Goal: Task Accomplishment & Management: Use online tool/utility

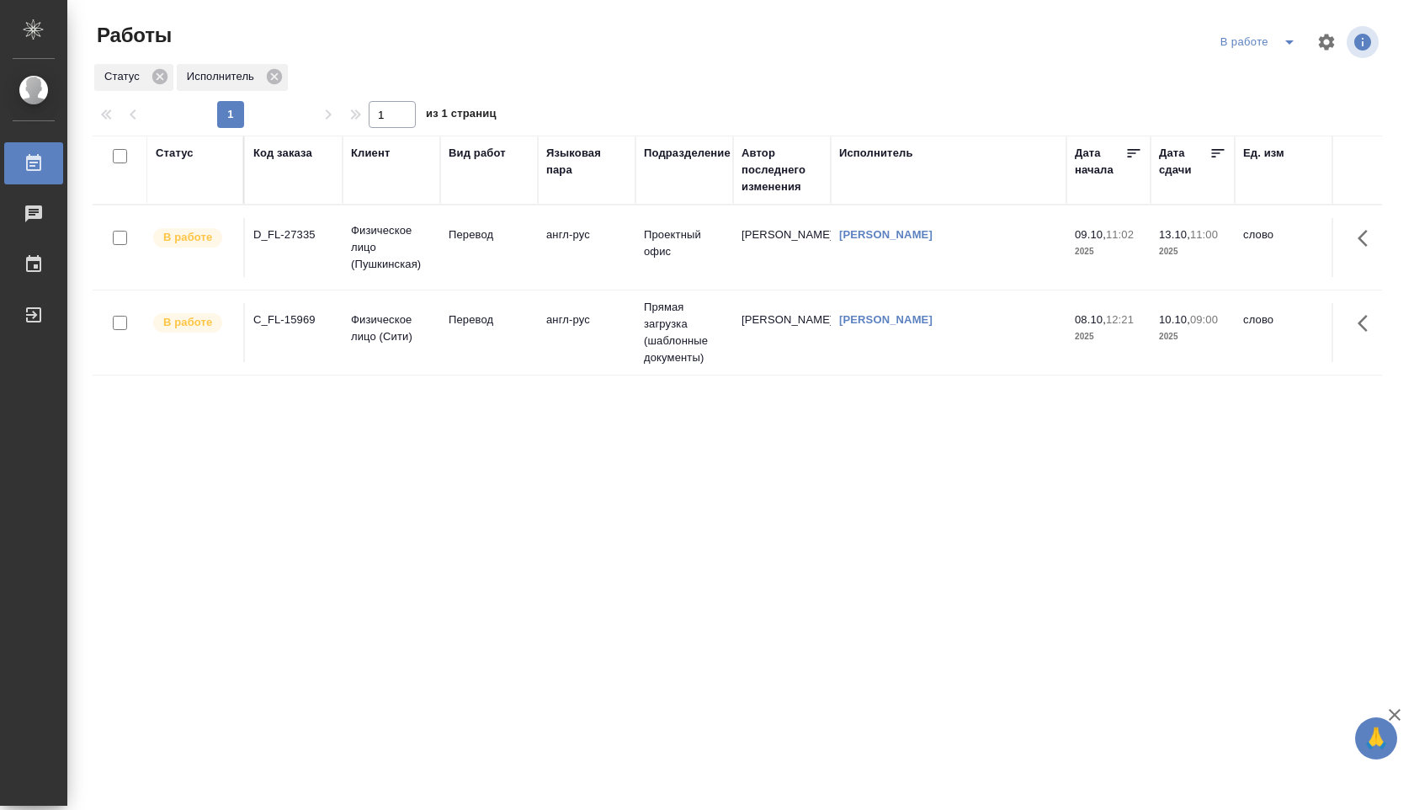
click at [952, 253] on td "Шувалова Анна" at bounding box center [949, 247] width 236 height 59
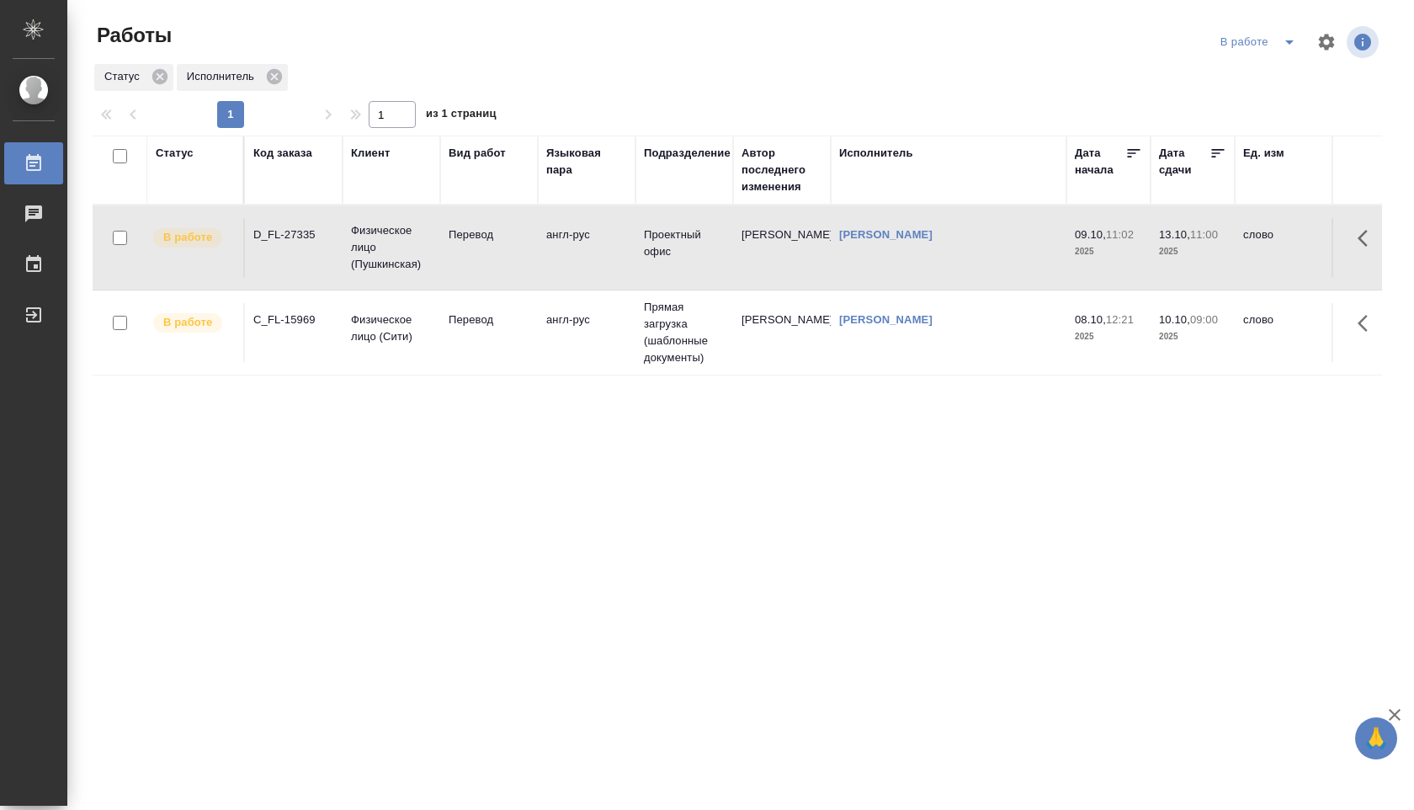
click at [1292, 39] on icon "split button" at bounding box center [1290, 42] width 20 height 20
click at [1259, 70] on li "Стандартные настройки" at bounding box center [1260, 75] width 162 height 27
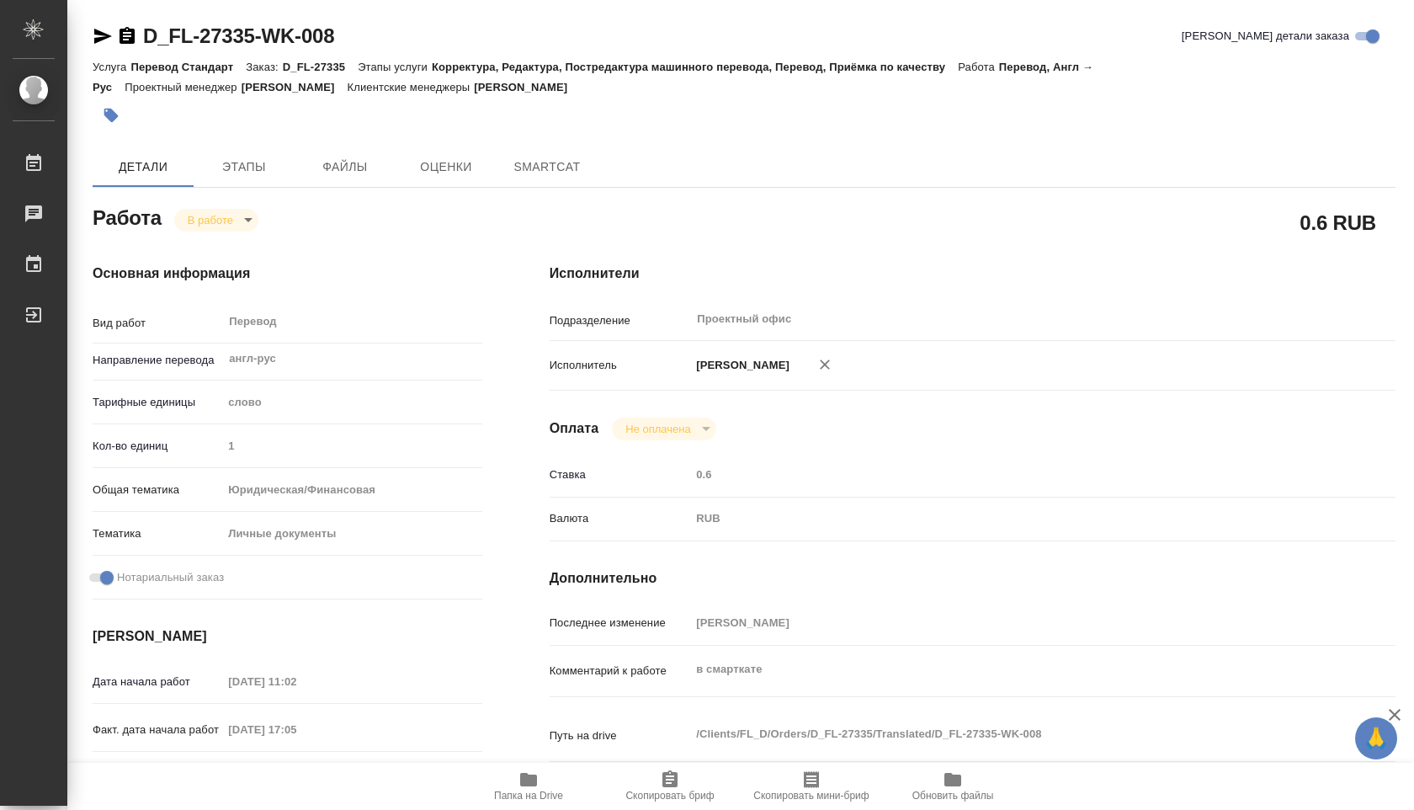
type textarea "x"
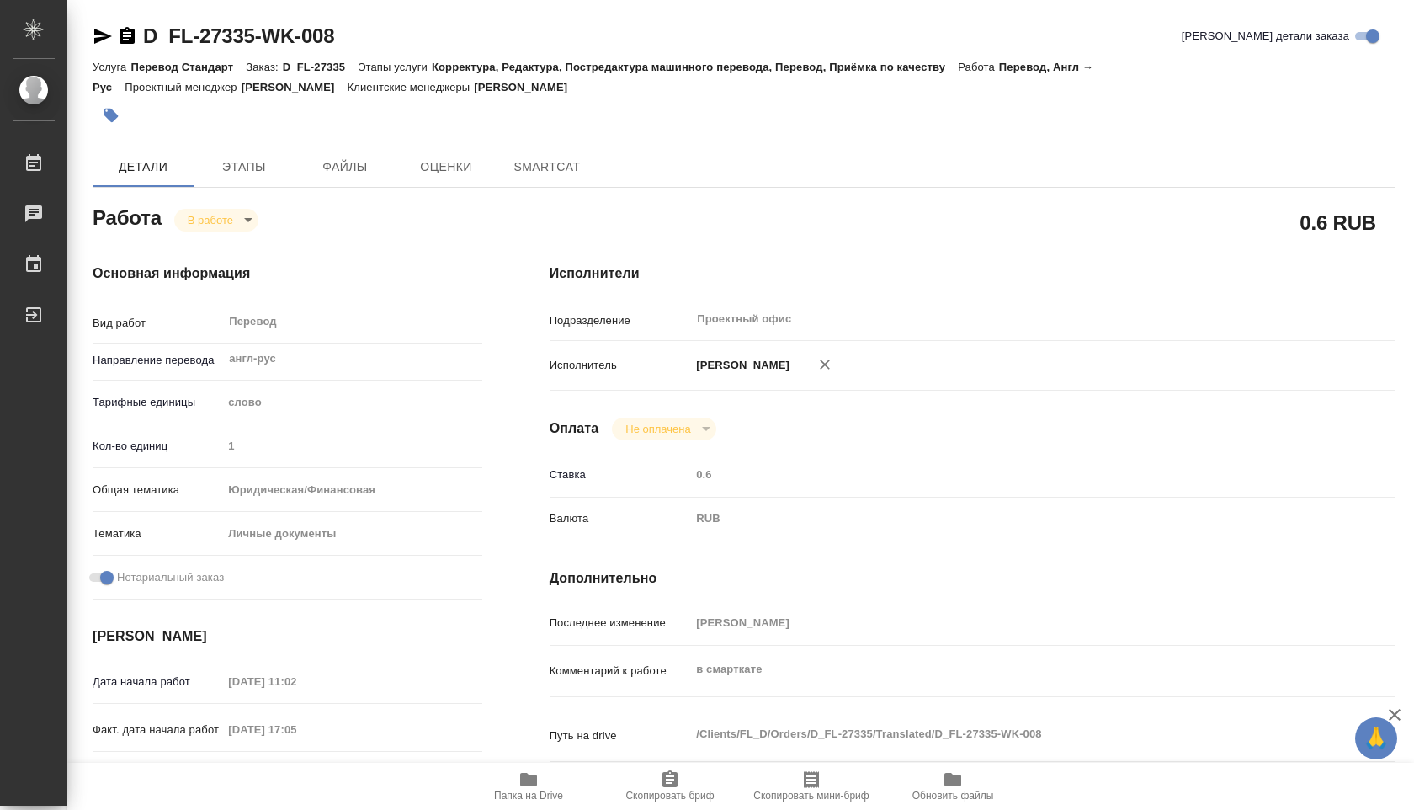
type textarea "x"
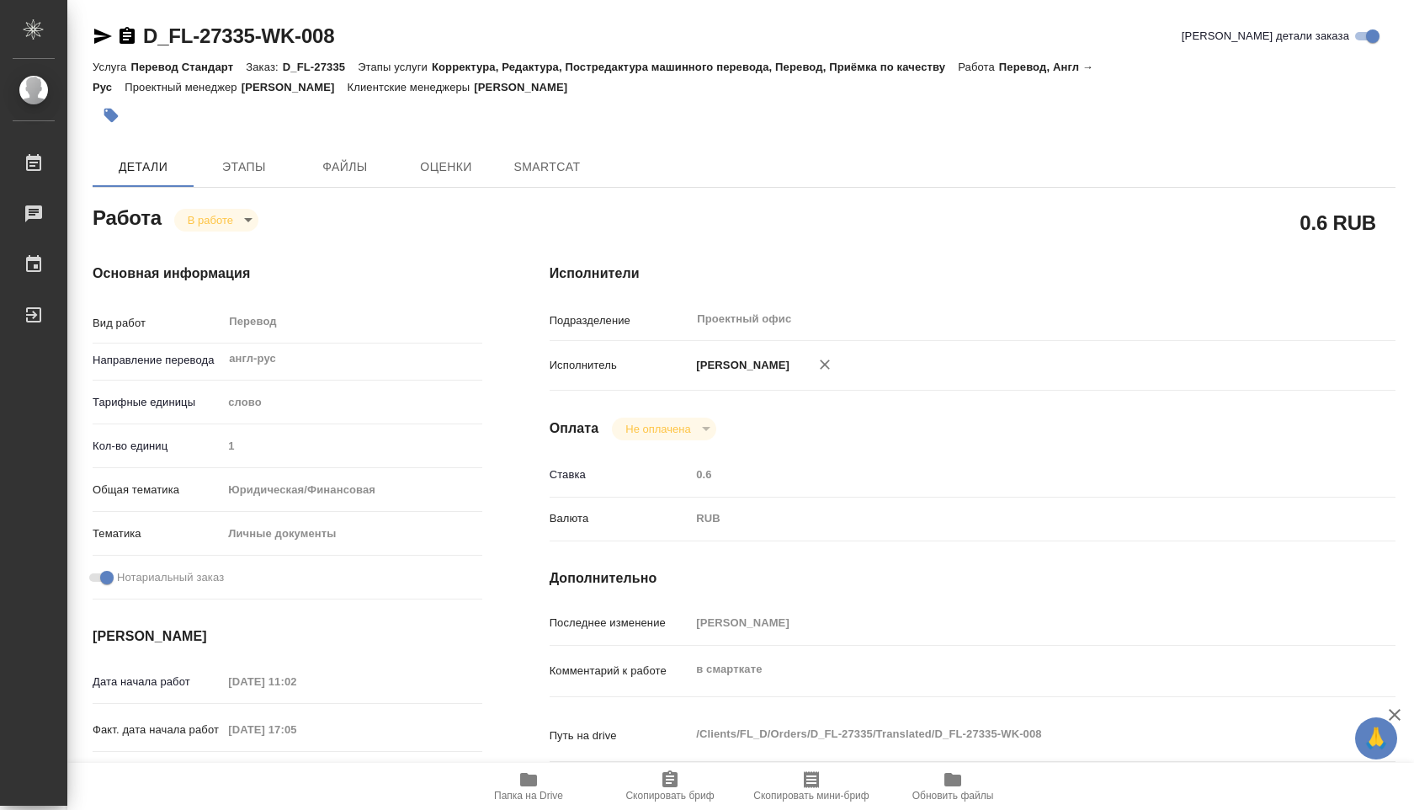
type textarea "x"
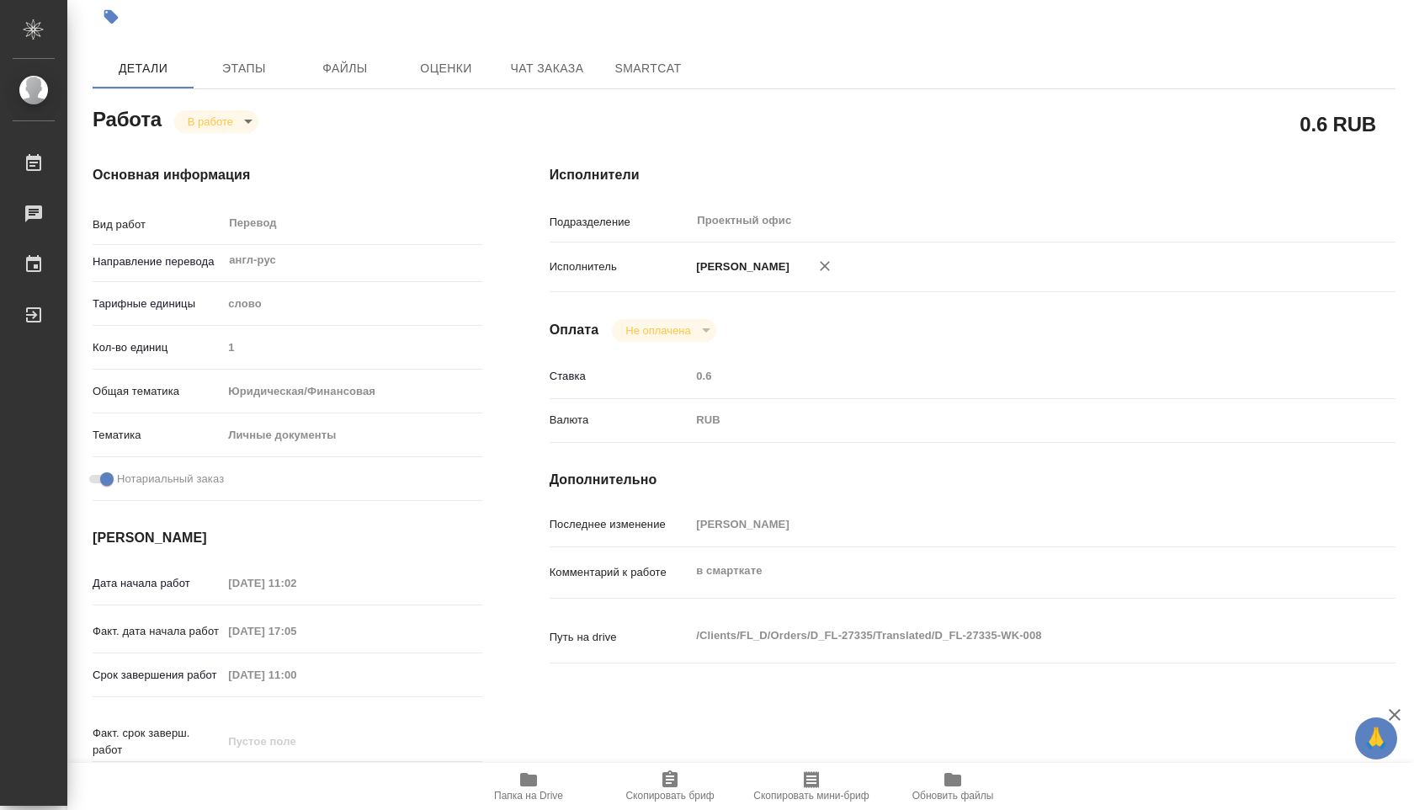
scroll to position [99, 0]
type textarea "x"
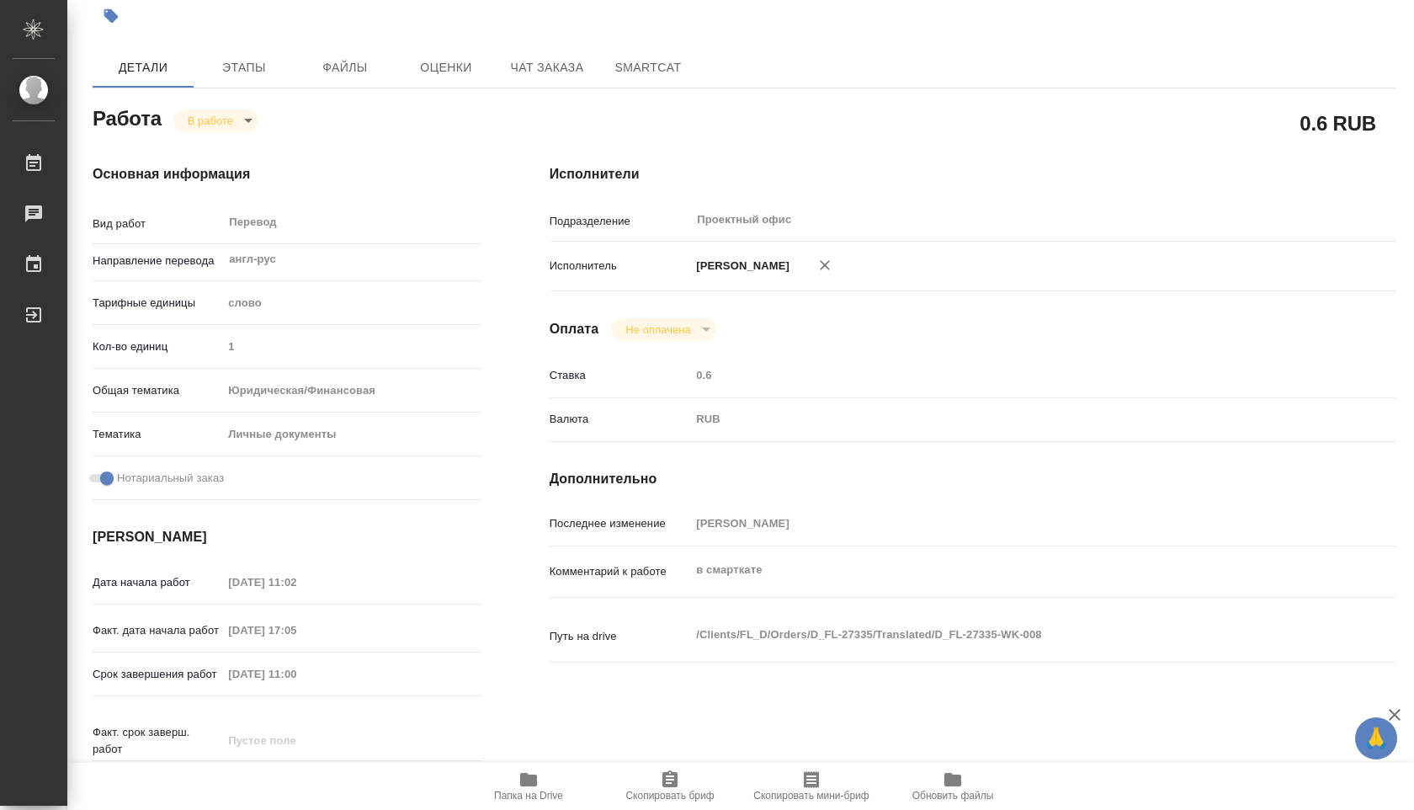
type textarea "x"
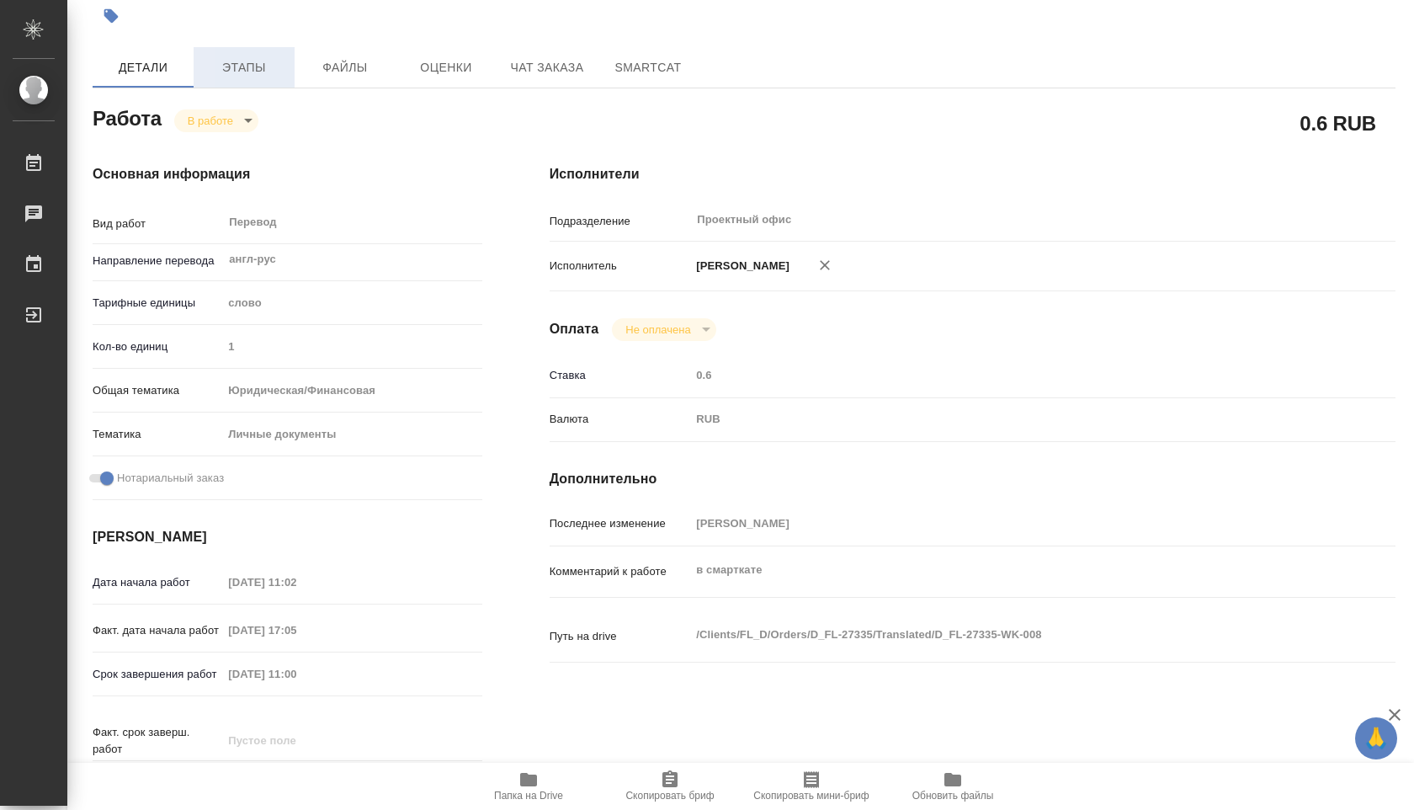
type textarea "x"
click at [248, 58] on span "Этапы" at bounding box center [244, 67] width 81 height 21
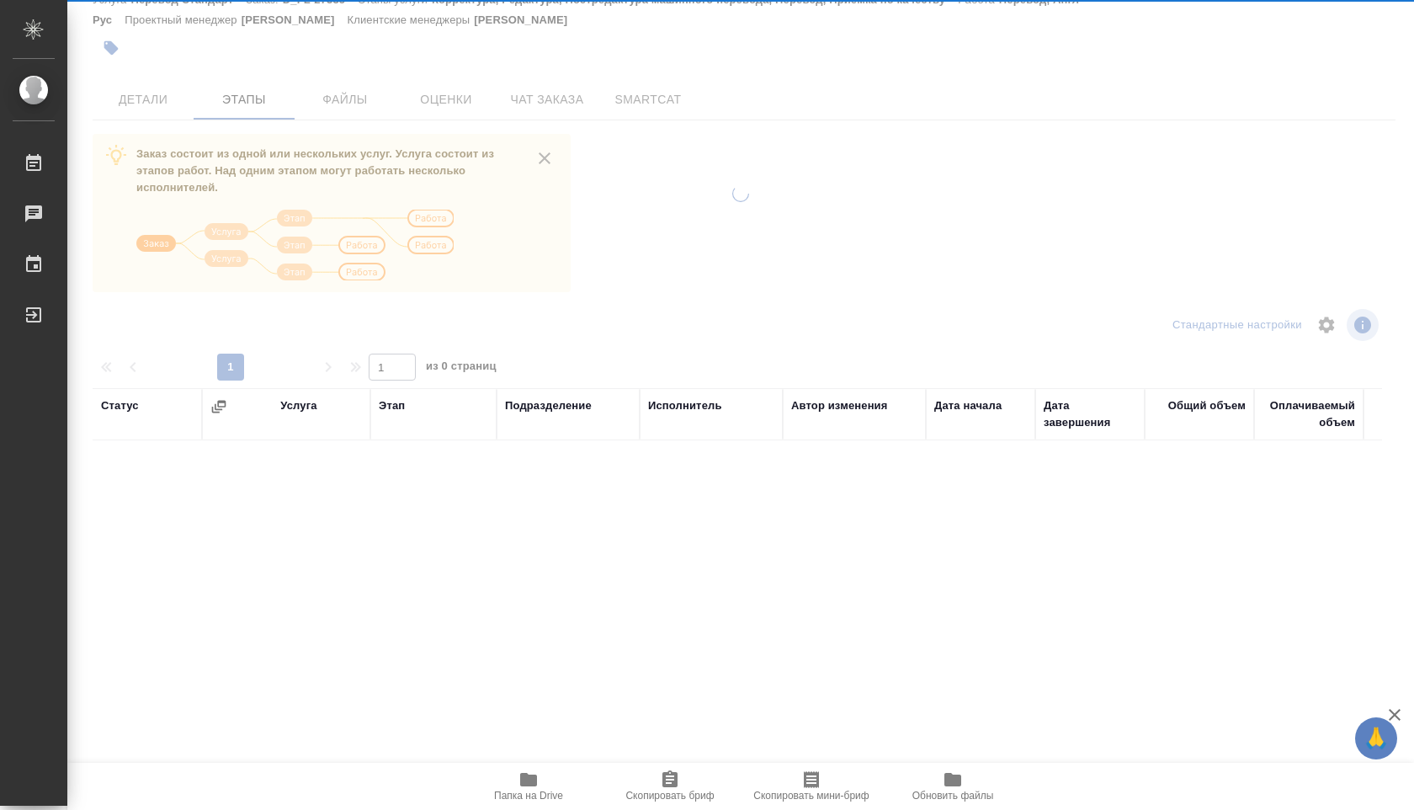
scroll to position [67, 0]
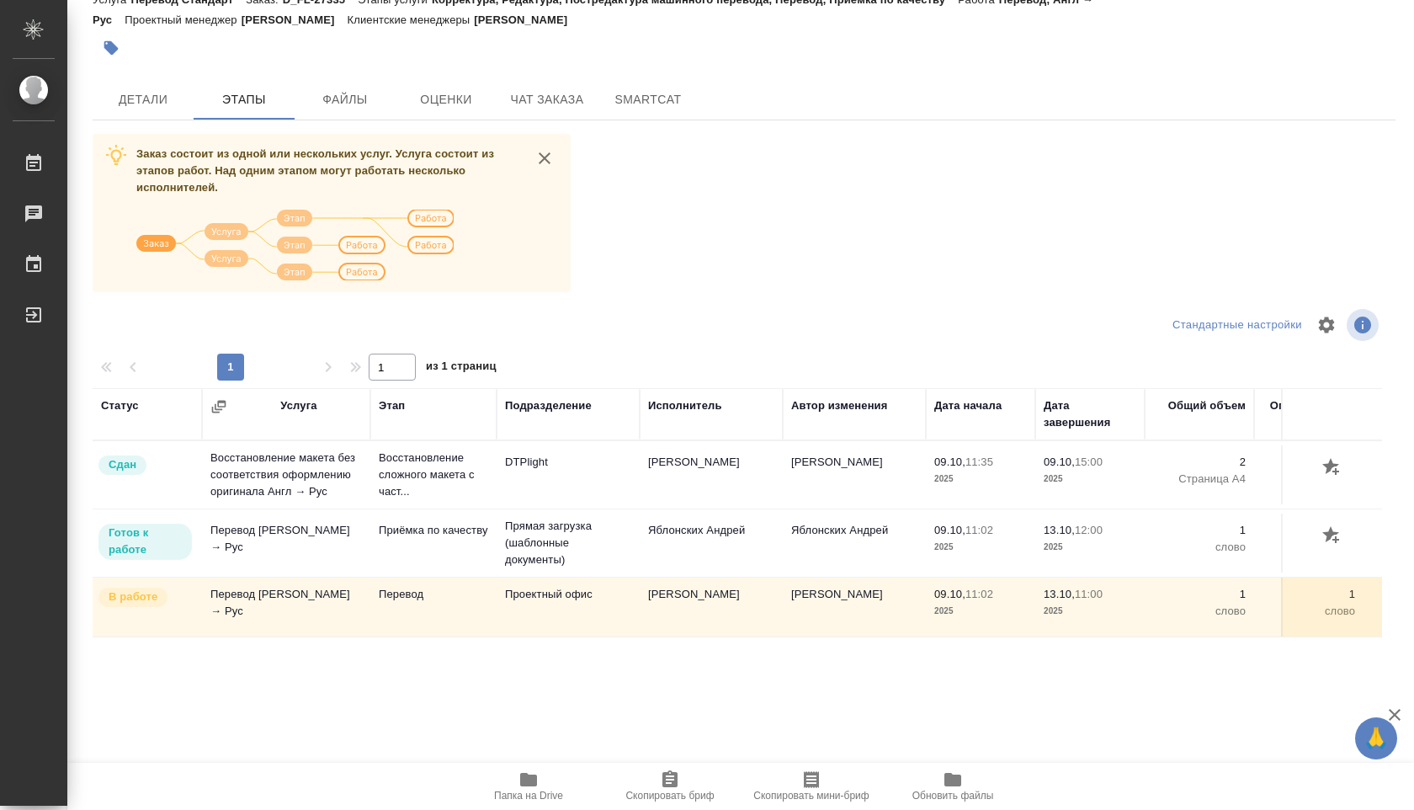
click at [521, 792] on span "Папка на Drive" at bounding box center [528, 796] width 69 height 12
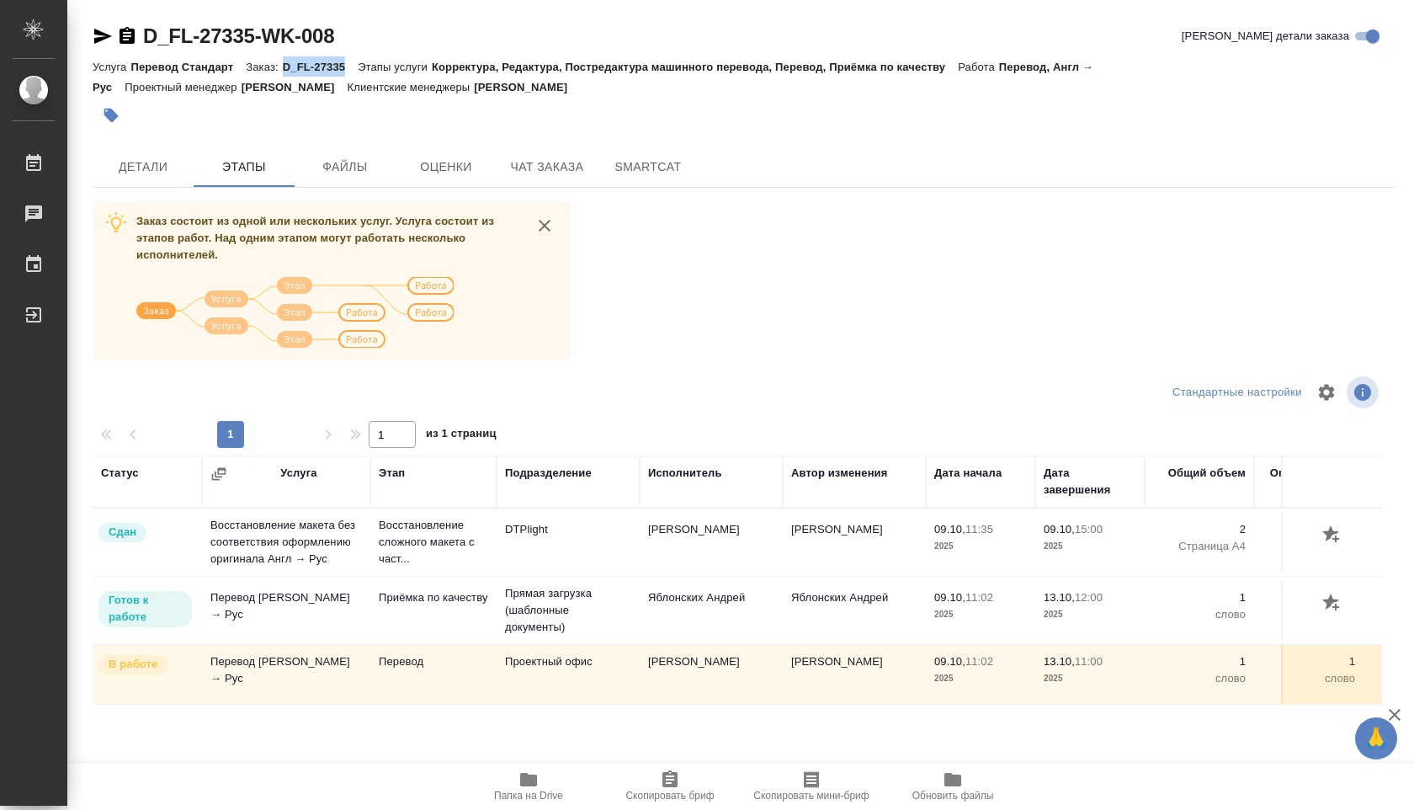
drag, startPoint x: 352, startPoint y: 67, endPoint x: 290, endPoint y: 67, distance: 62.3
click at [290, 67] on p "D_FL-27335" at bounding box center [320, 67] width 75 height 13
copy p "D_FL-27335"
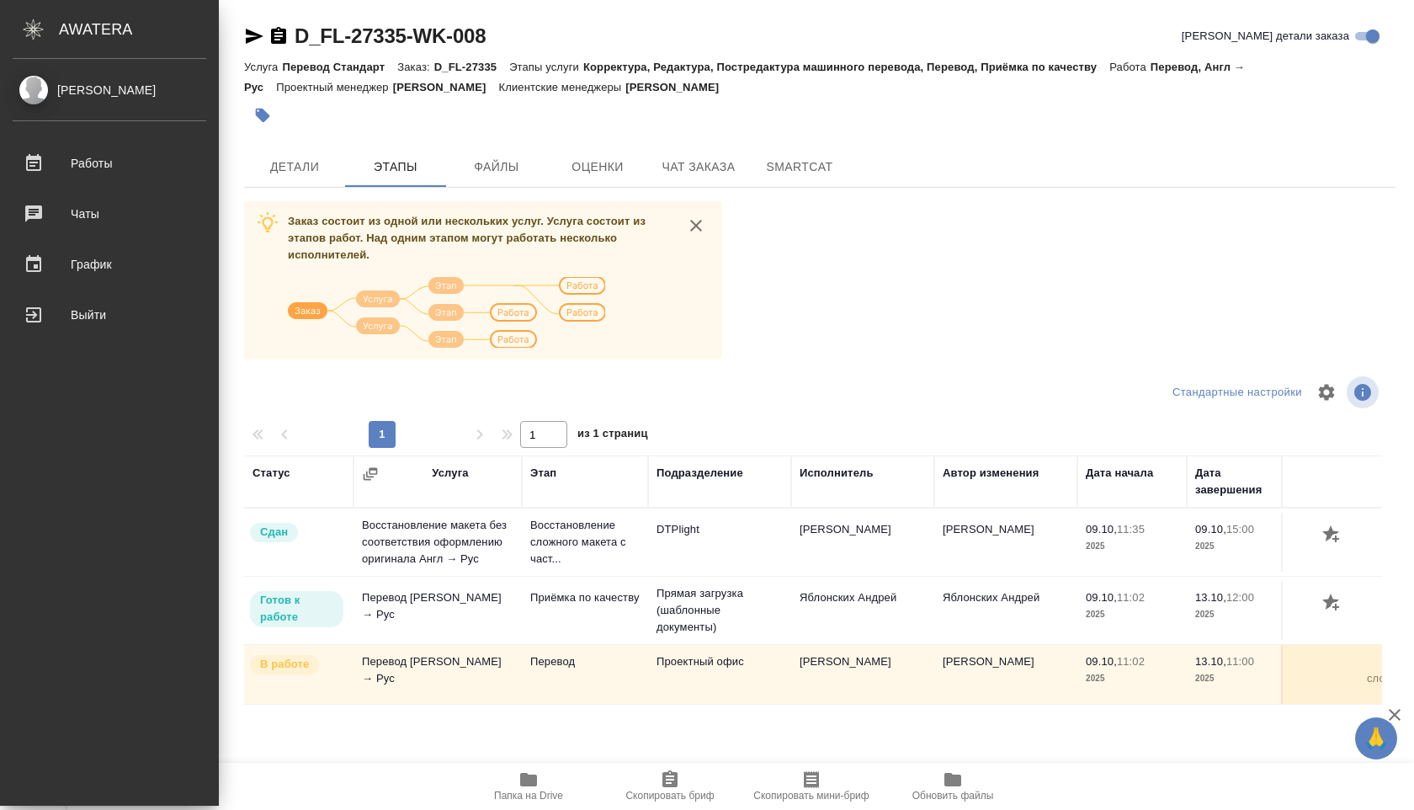
click at [19, 74] on div "Shuvalova Anna Работы 0 Чаты График Выйти" at bounding box center [109, 432] width 219 height 747
click at [39, 89] on div "[PERSON_NAME]" at bounding box center [110, 90] width 194 height 19
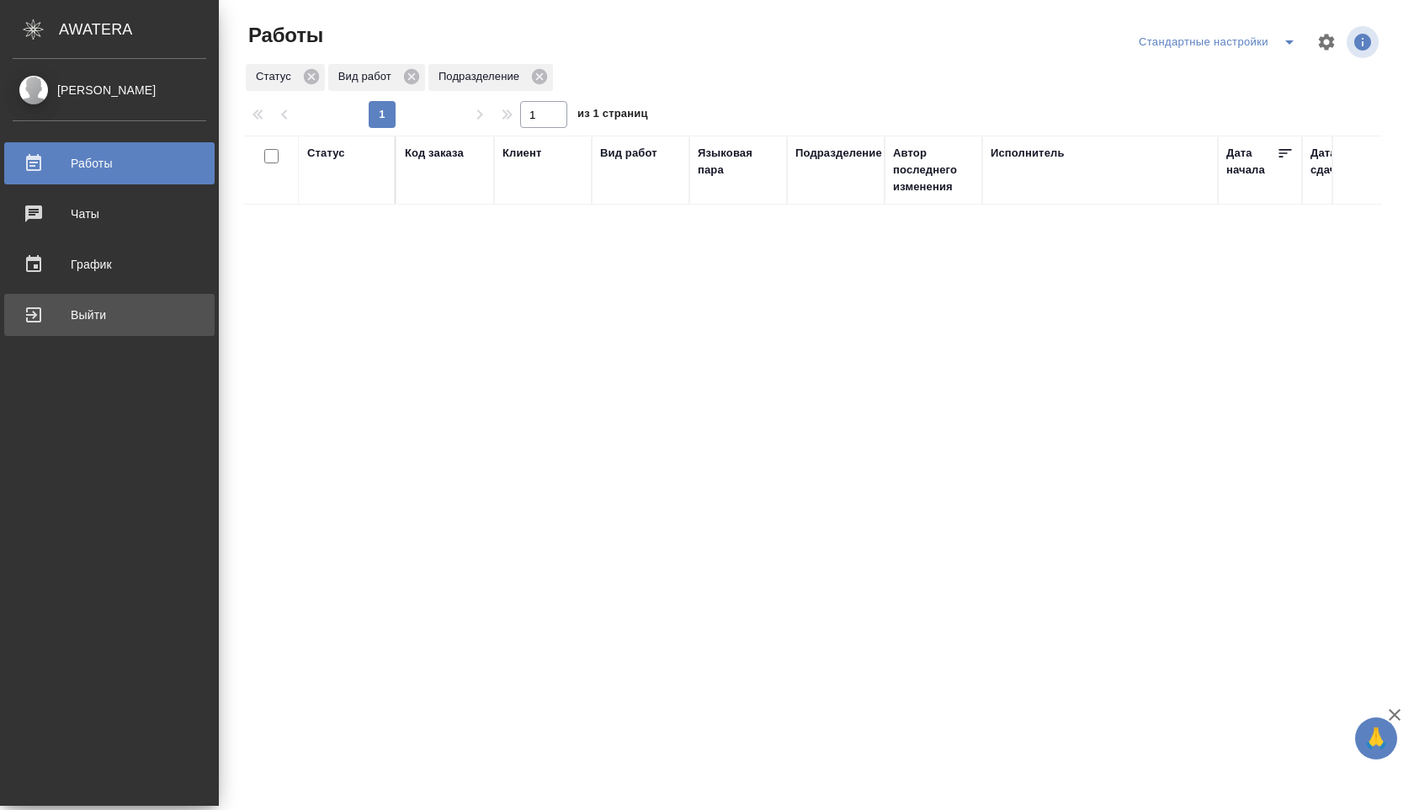
click at [31, 305] on div "Выйти" at bounding box center [110, 314] width 194 height 25
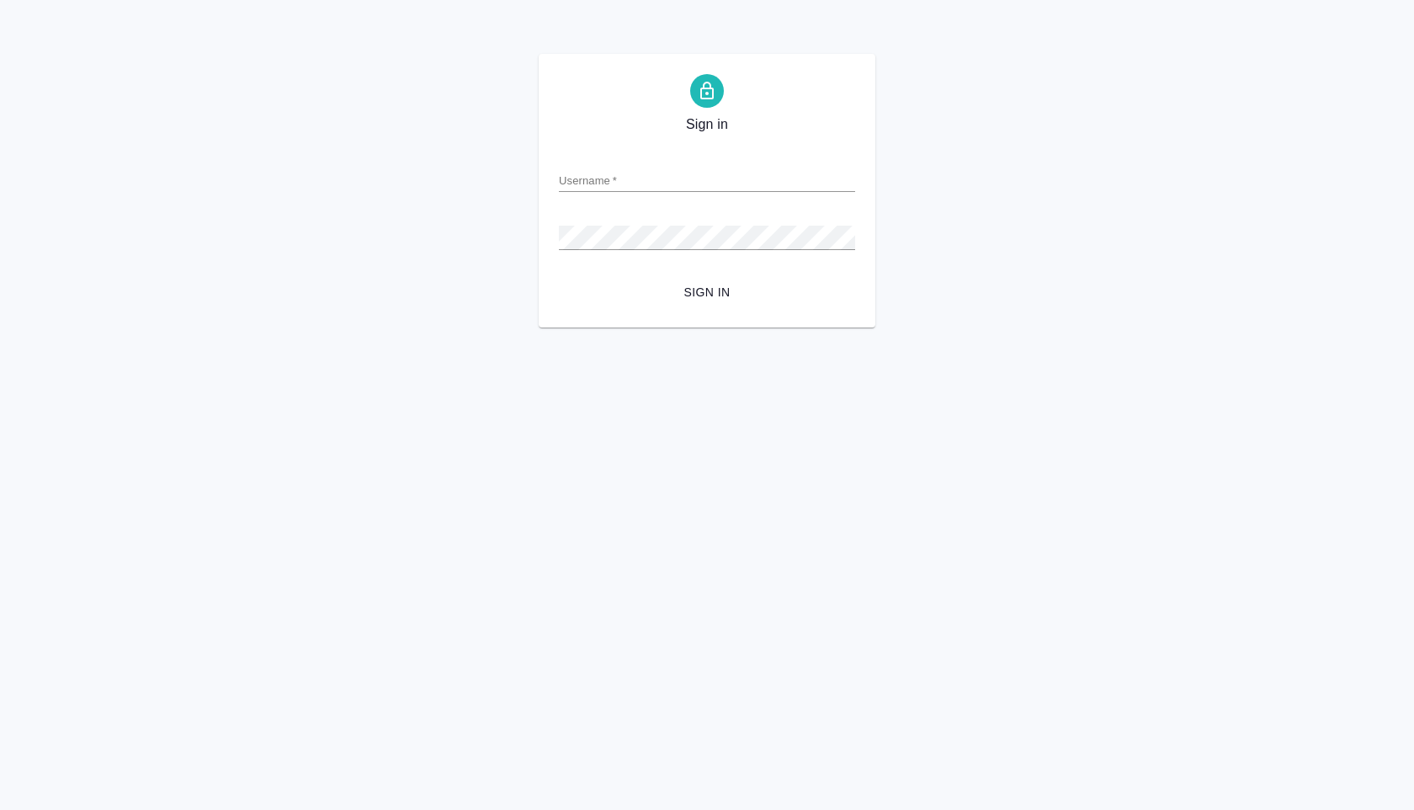
type input "[EMAIL_ADDRESS][DOMAIN_NAME]"
click at [711, 292] on span "Sign in" at bounding box center [706, 292] width 269 height 21
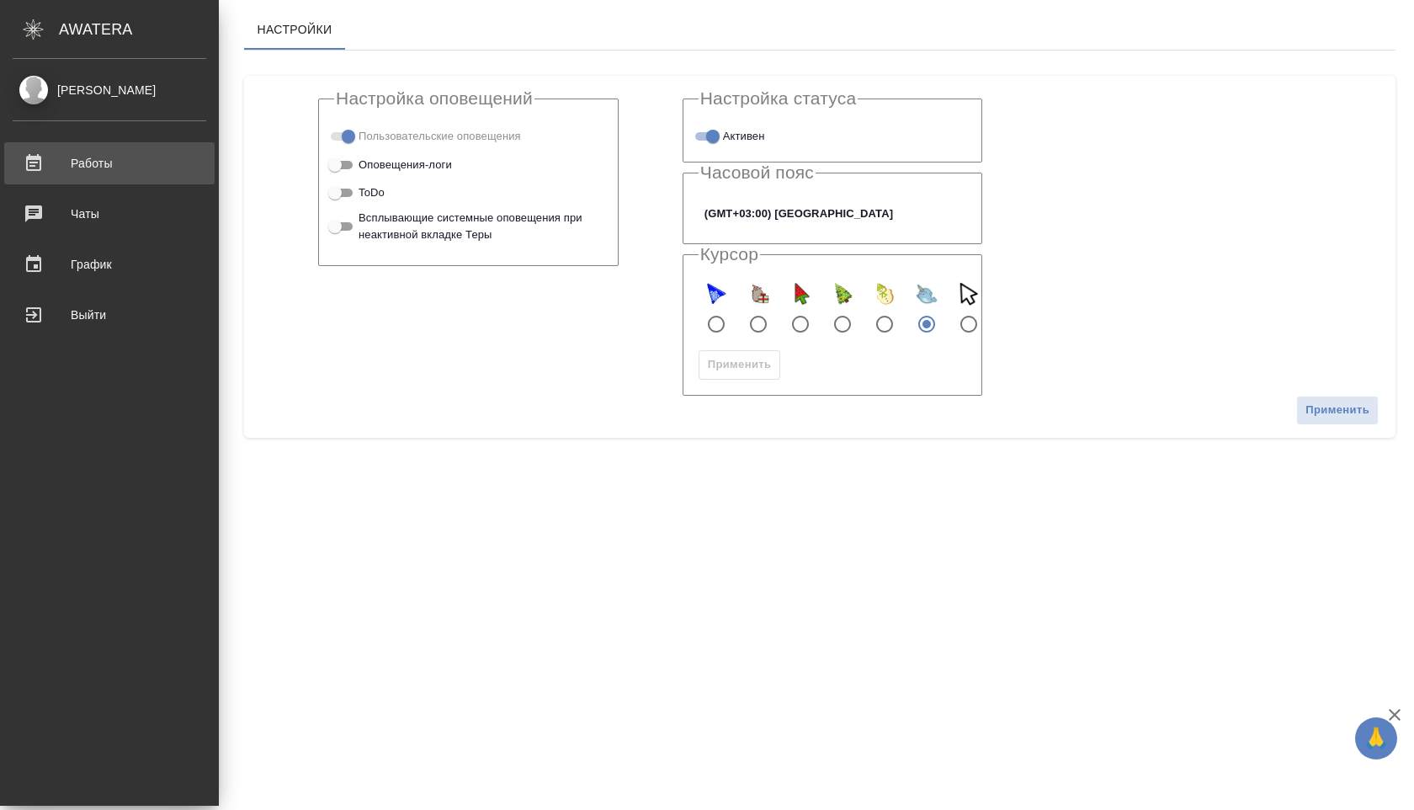
click at [70, 164] on div "Работы" at bounding box center [110, 163] width 194 height 25
